Goal: Task Accomplishment & Management: Complete application form

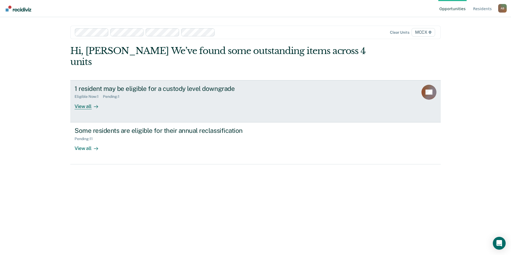
click at [86, 99] on div "View all" at bounding box center [90, 104] width 30 height 10
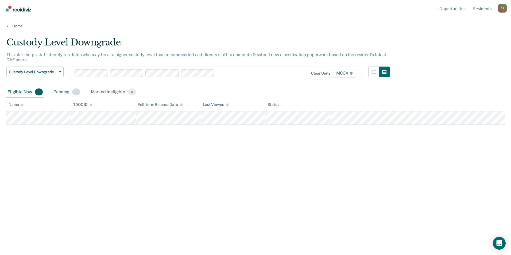
click at [61, 91] on div "Pending 1" at bounding box center [66, 92] width 29 height 12
click at [29, 91] on div "Eligible Now 1" at bounding box center [24, 92] width 37 height 12
click at [19, 28] on link "Home" at bounding box center [255, 26] width 498 height 5
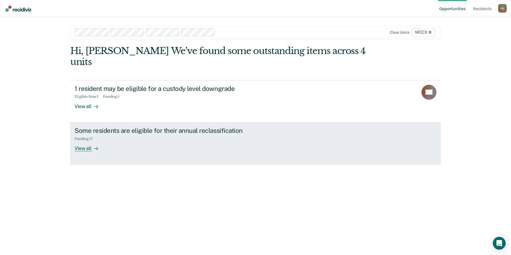
click at [92, 145] on div at bounding box center [95, 148] width 6 height 6
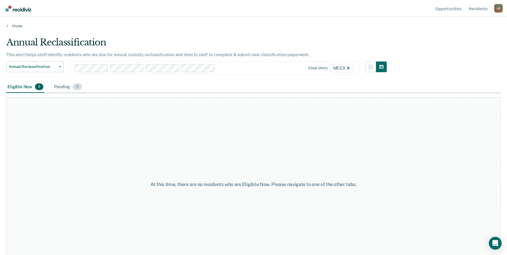
click at [64, 86] on div "Pending 11" at bounding box center [68, 87] width 30 height 12
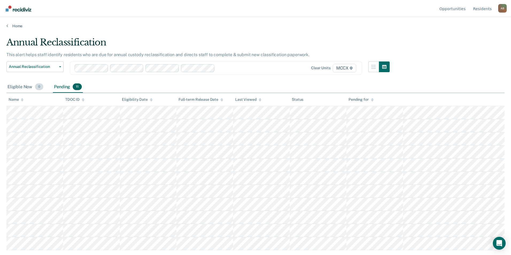
click at [25, 87] on div "Eligible Now 0" at bounding box center [25, 87] width 38 height 12
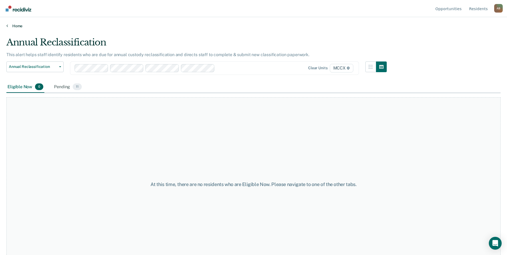
click at [15, 25] on link "Home" at bounding box center [253, 26] width 494 height 5
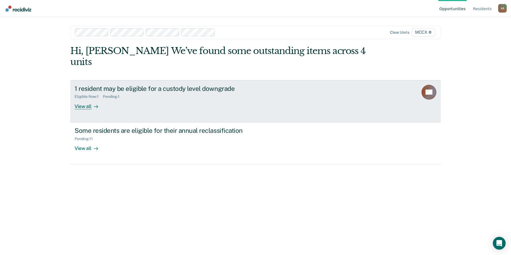
click at [84, 99] on div "View all" at bounding box center [90, 104] width 30 height 10
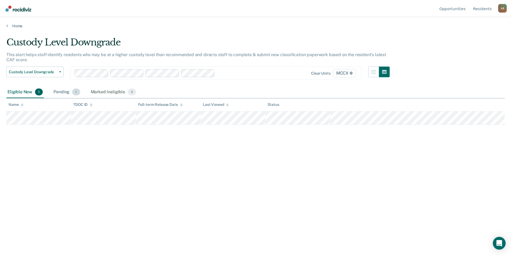
click at [71, 89] on div "Pending 1" at bounding box center [66, 92] width 29 height 12
click at [64, 92] on div "Pending 1" at bounding box center [66, 92] width 29 height 12
click at [64, 93] on div "Pending 1" at bounding box center [66, 92] width 29 height 12
click at [102, 91] on div "Marked Ineligible 0" at bounding box center [114, 92] width 48 height 12
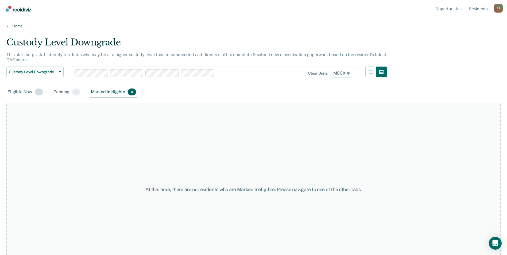
drag, startPoint x: 21, startPoint y: 93, endPoint x: 42, endPoint y: 94, distance: 20.6
click at [24, 93] on div "Eligible Now 1" at bounding box center [24, 92] width 37 height 12
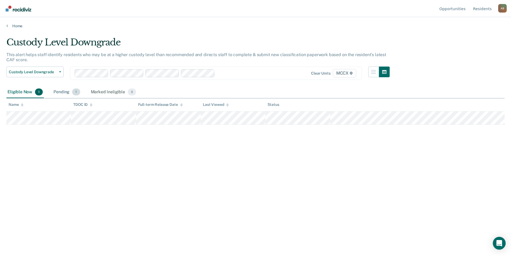
click at [66, 96] on div "Pending 1" at bounding box center [66, 92] width 29 height 12
drag, startPoint x: 25, startPoint y: 90, endPoint x: 38, endPoint y: 98, distance: 16.2
click at [25, 90] on div "Eligible Now 1" at bounding box center [24, 92] width 37 height 12
click at [17, 26] on link "Home" at bounding box center [255, 26] width 498 height 5
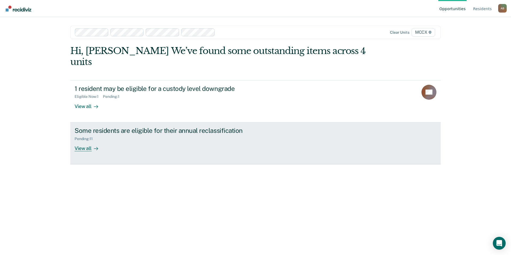
click at [87, 141] on div "View all" at bounding box center [90, 146] width 30 height 10
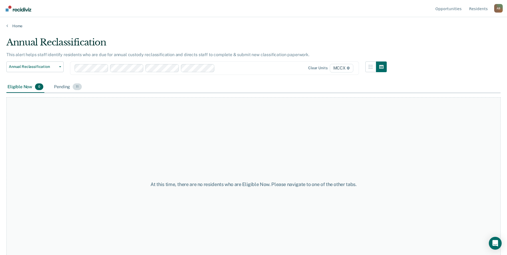
click at [59, 88] on div "Pending 11" at bounding box center [68, 87] width 30 height 12
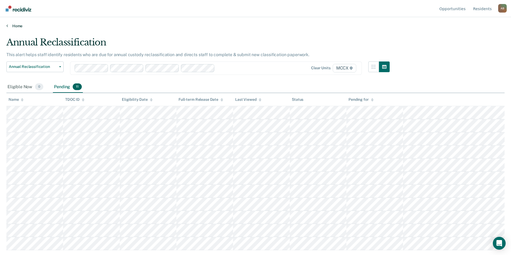
click at [18, 26] on link "Home" at bounding box center [255, 26] width 498 height 5
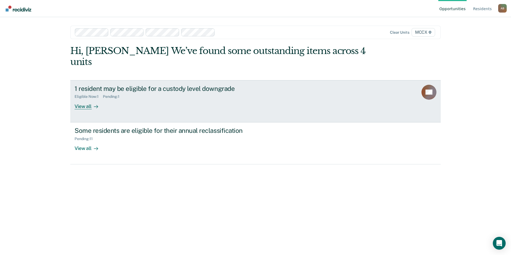
click at [86, 99] on div "View all" at bounding box center [90, 104] width 30 height 10
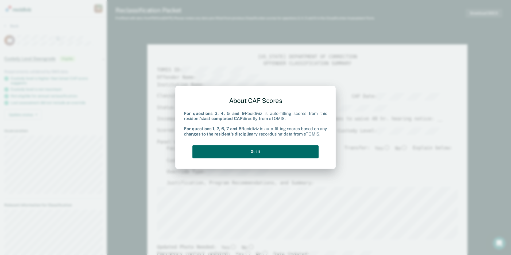
click at [246, 159] on div "About CAF Scores For questions 3, 4, 5 and 9 Recidiviz is auto-filling scores f…" at bounding box center [255, 126] width 143 height 68
click at [247, 151] on button "Got it" at bounding box center [255, 151] width 126 height 13
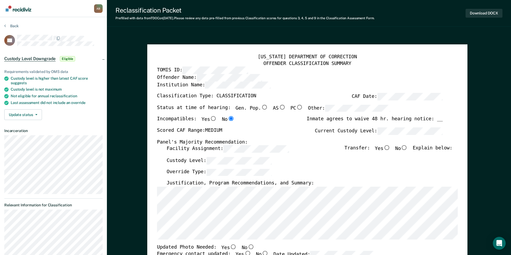
type textarea "x"
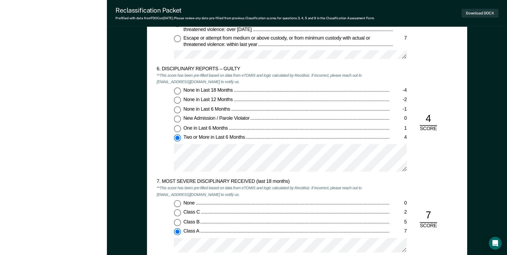
scroll to position [989, 0]
